Goal: Task Accomplishment & Management: Use online tool/utility

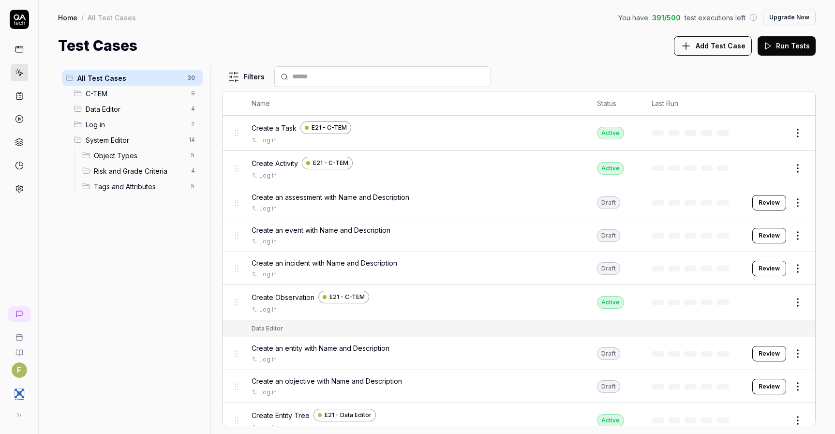
scroll to position [242, 0]
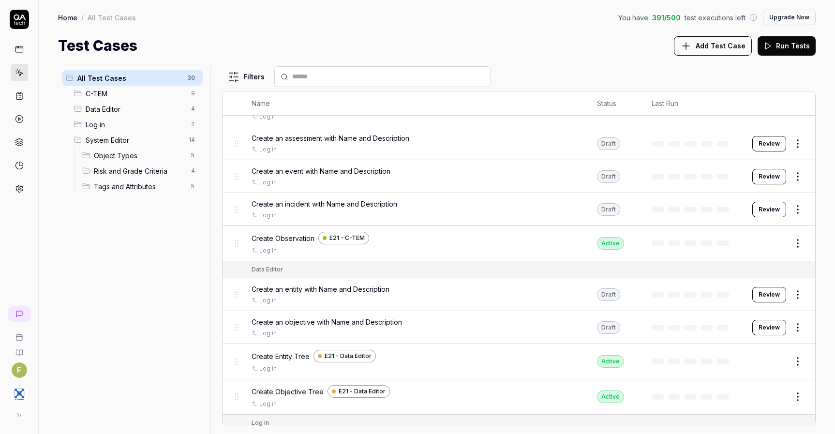
click at [120, 109] on span "Data Editor" at bounding box center [136, 109] width 100 height 10
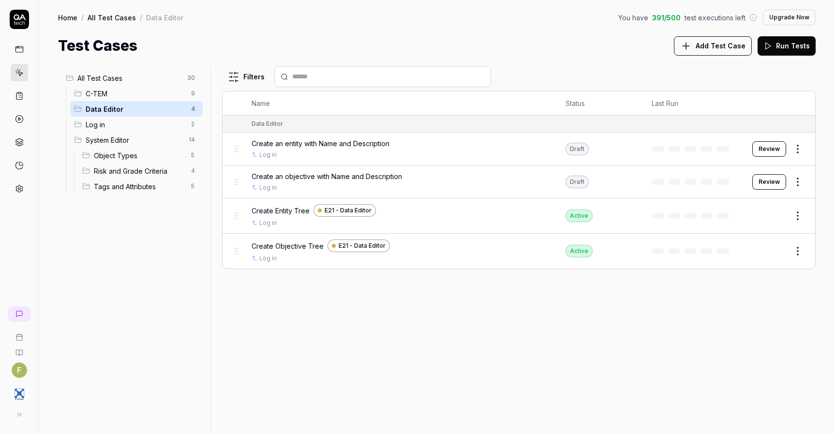
click at [767, 180] on button "Review" at bounding box center [769, 181] width 34 height 15
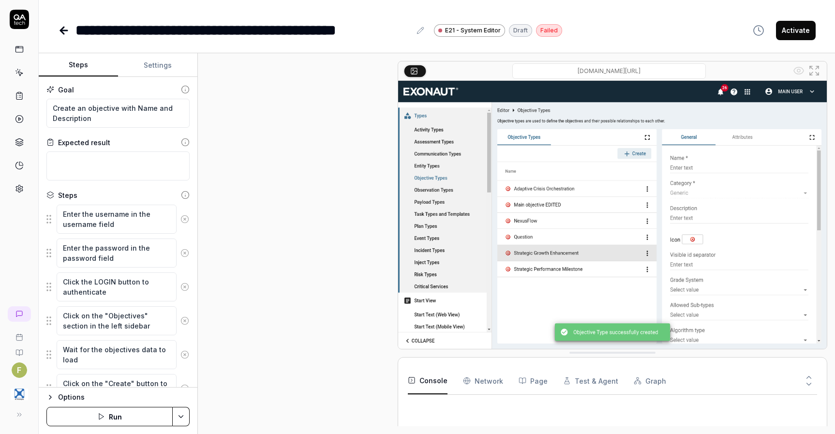
scroll to position [422, 0]
type textarea "*"
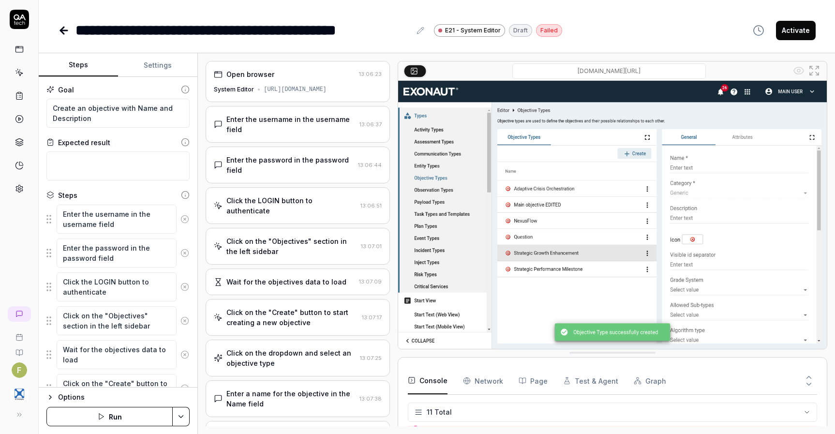
click at [65, 37] on link at bounding box center [65, 30] width 14 height 19
